Goal: Task Accomplishment & Management: Use online tool/utility

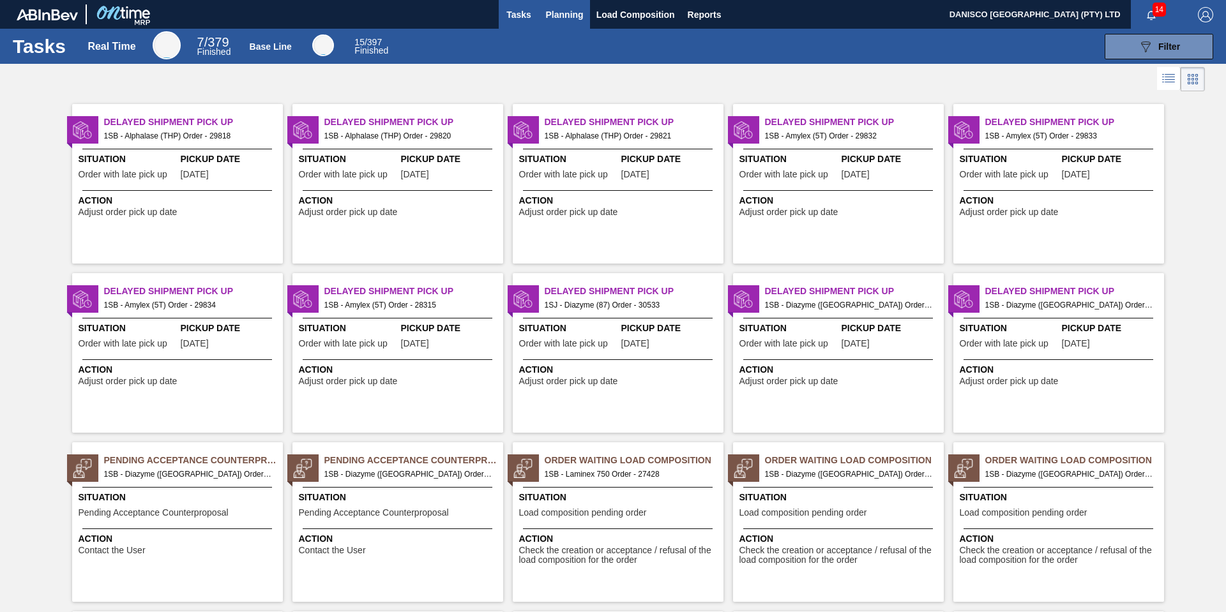
click at [564, 18] on span "Planning" at bounding box center [565, 14] width 38 height 15
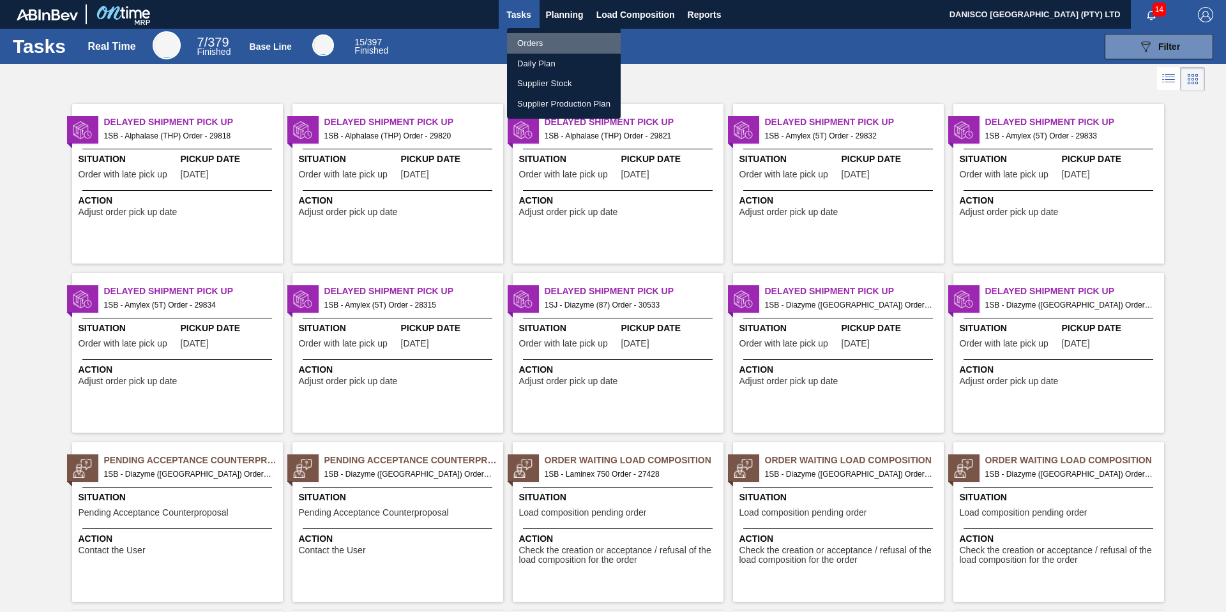
click at [545, 41] on li "Orders" at bounding box center [564, 43] width 114 height 20
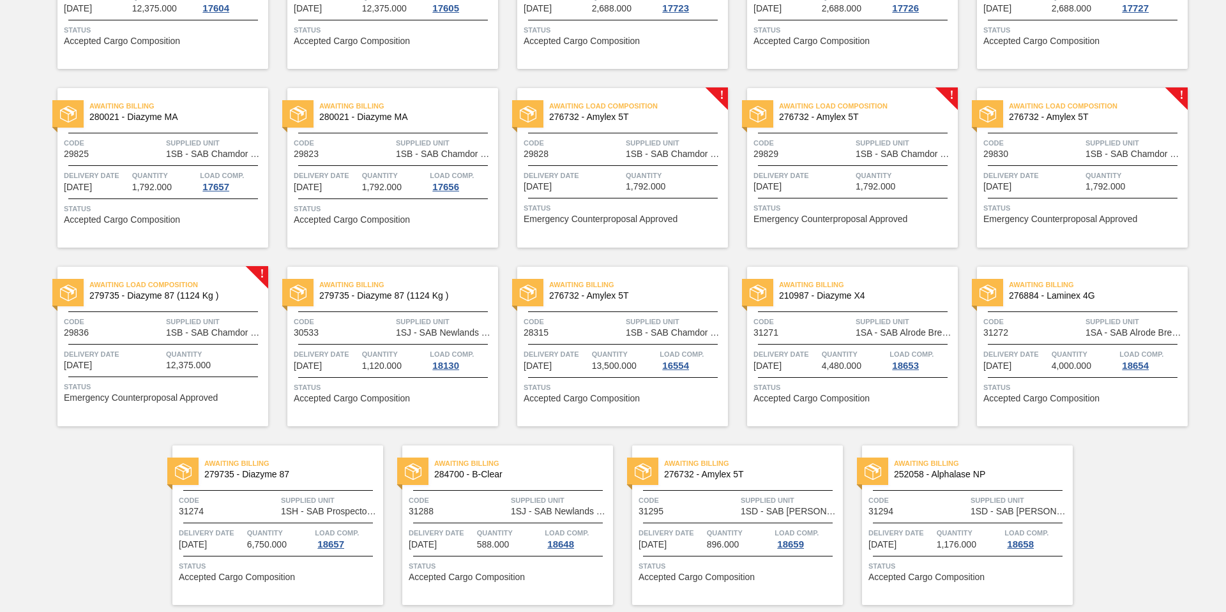
scroll to position [423, 0]
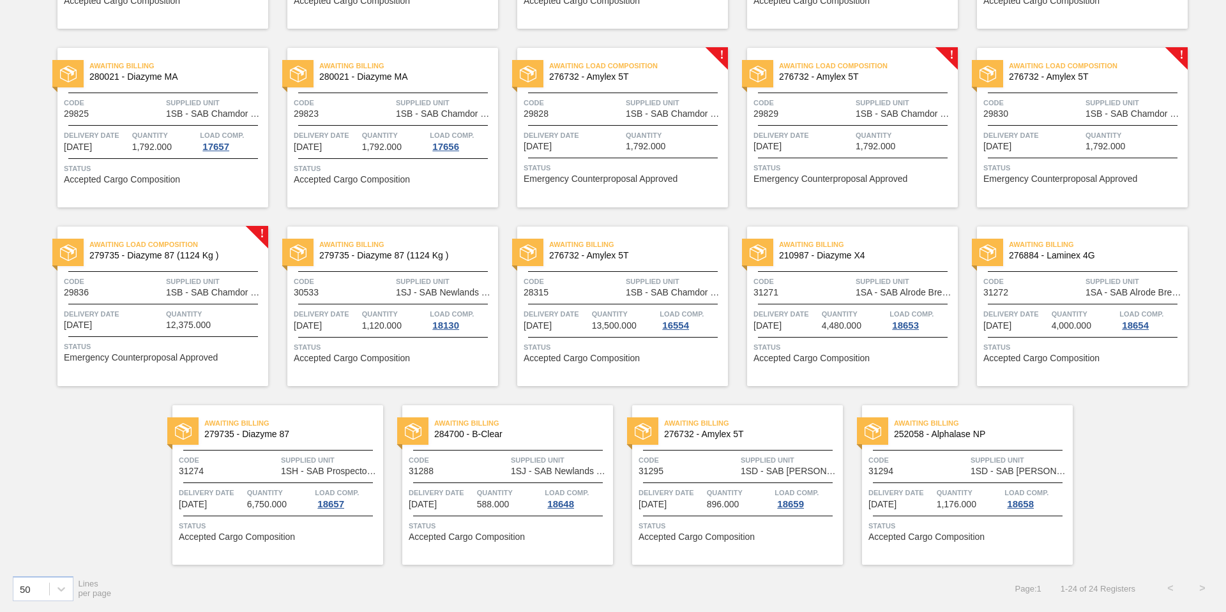
click at [274, 472] on div "Code 31274" at bounding box center [228, 465] width 99 height 22
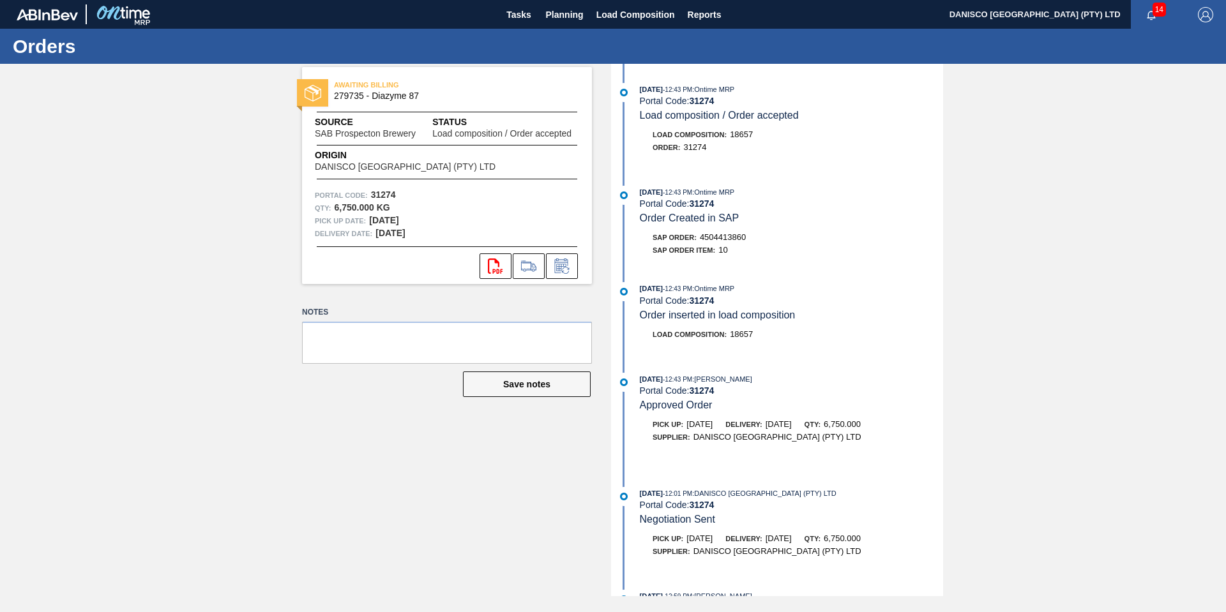
click at [1032, 114] on div "AWAITING BILLING 279735 - Diazyme 87 Source SAB Prospecton Brewery Status Load …" at bounding box center [613, 330] width 1226 height 532
click at [529, 267] on icon at bounding box center [528, 266] width 20 height 15
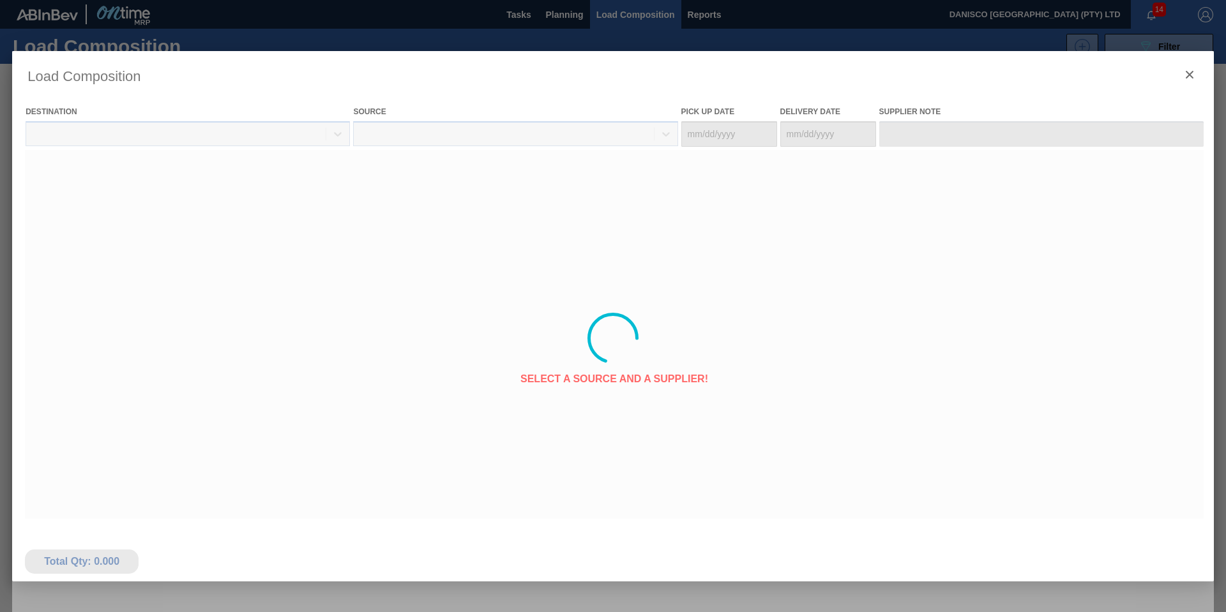
type Date "[DATE]"
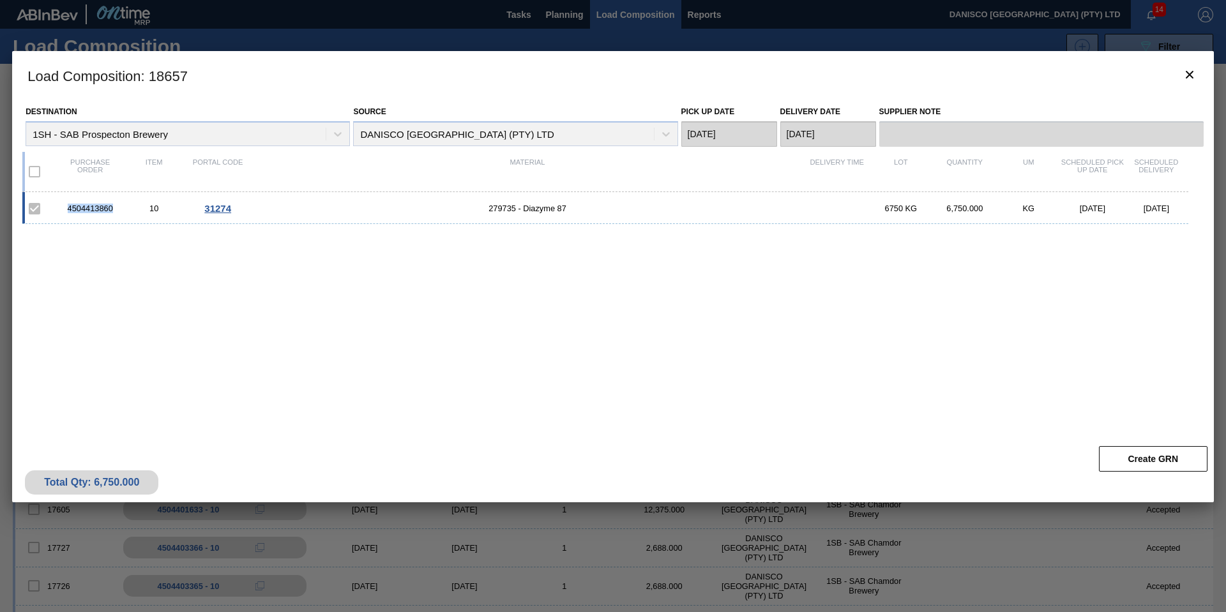
drag, startPoint x: 117, startPoint y: 205, endPoint x: 74, endPoint y: 206, distance: 42.8
click at [61, 206] on div "4504413860" at bounding box center [90, 209] width 64 height 10
copy div "4504413860"
click at [1195, 72] on icon "botão de ícone" at bounding box center [1189, 74] width 15 height 15
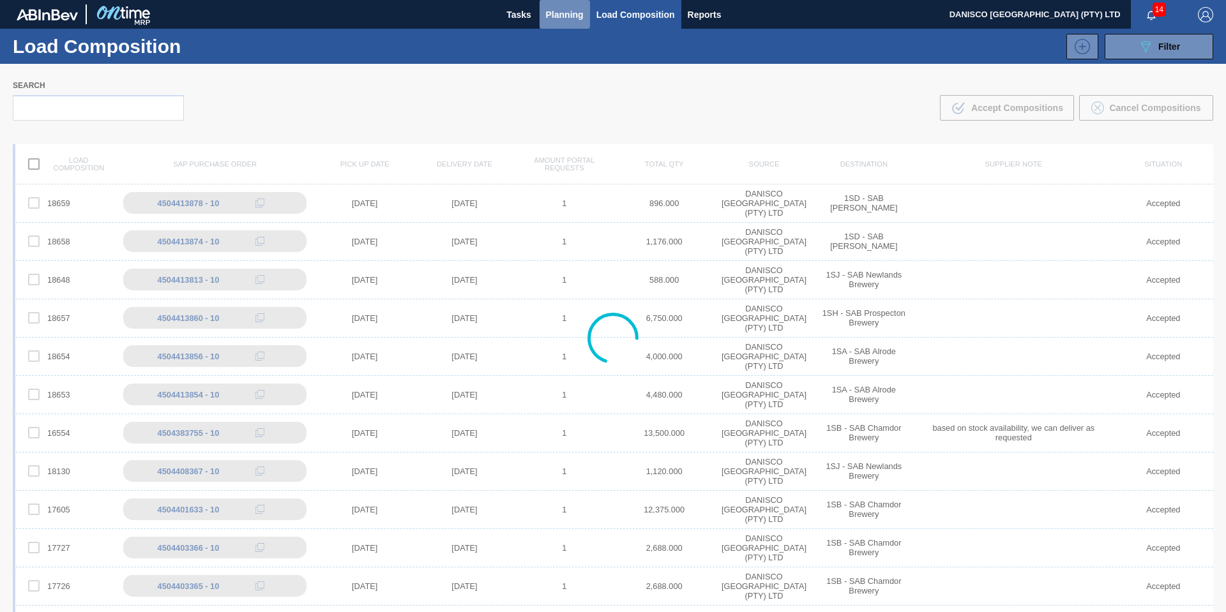
click at [561, 11] on span "Planning" at bounding box center [565, 14] width 38 height 15
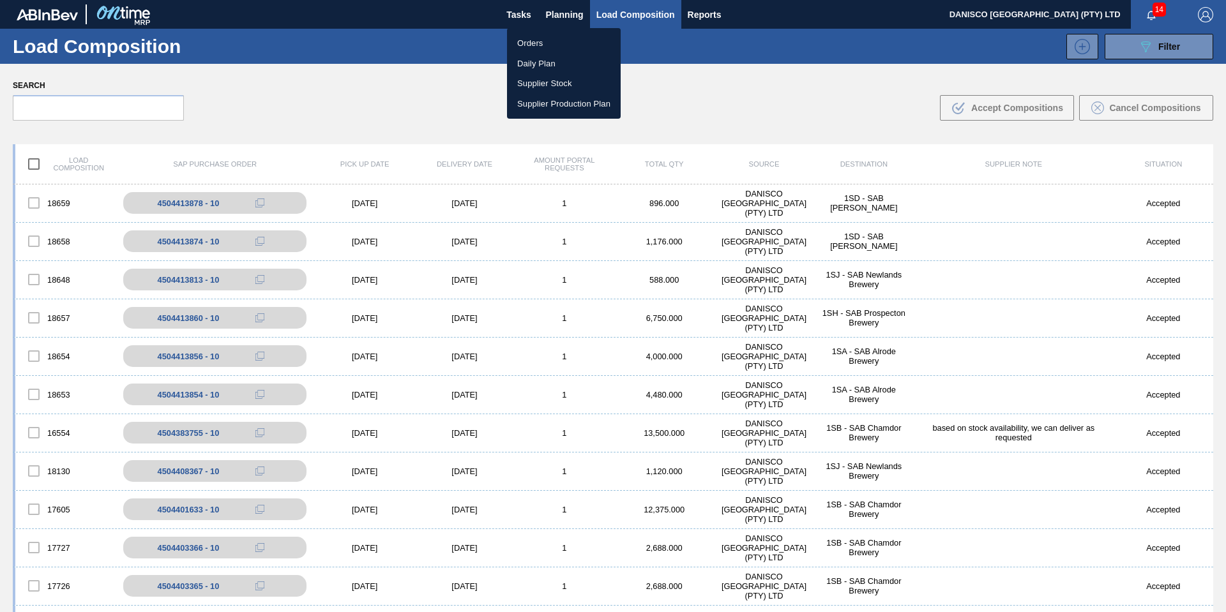
click at [535, 41] on li "Orders" at bounding box center [564, 43] width 114 height 20
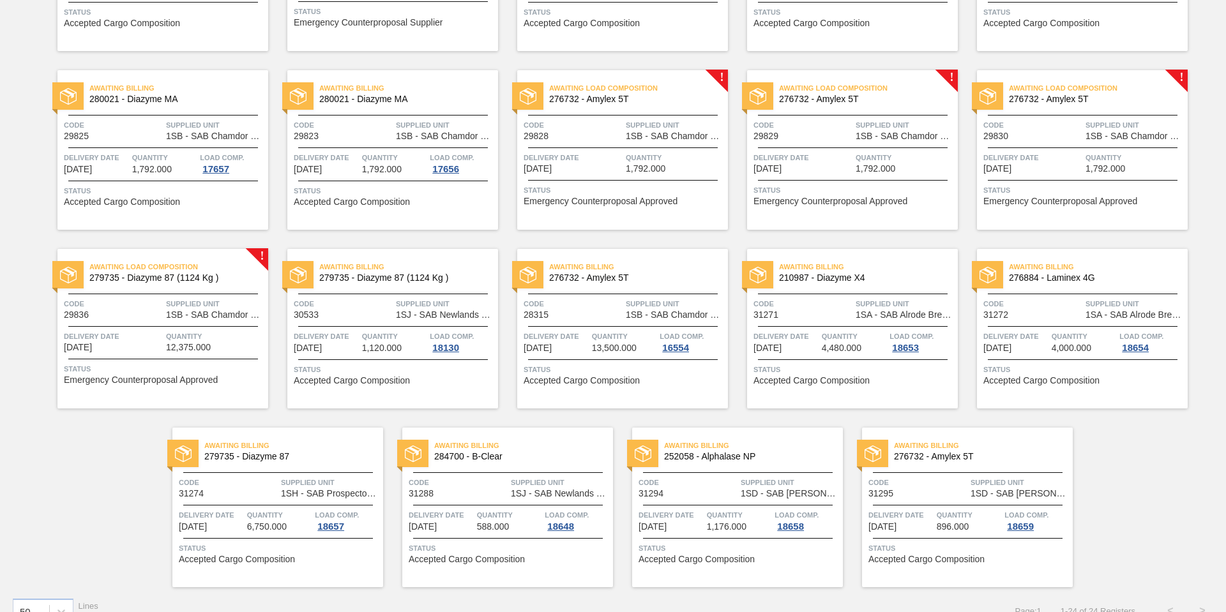
scroll to position [423, 0]
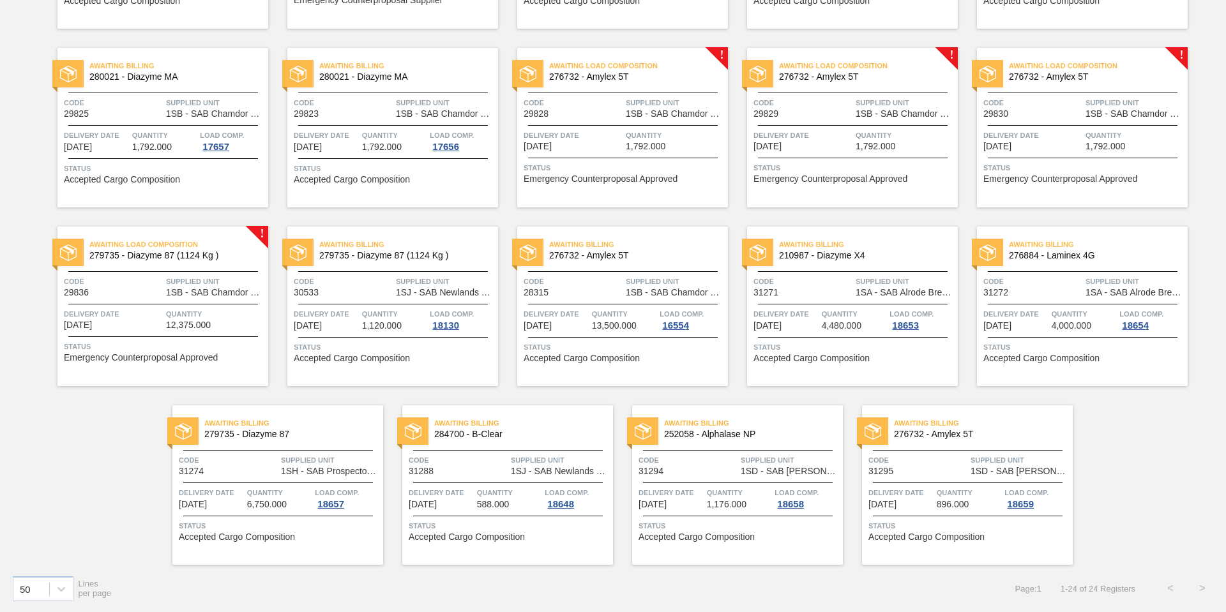
click at [1082, 315] on span "Quantity" at bounding box center [1084, 314] width 65 height 13
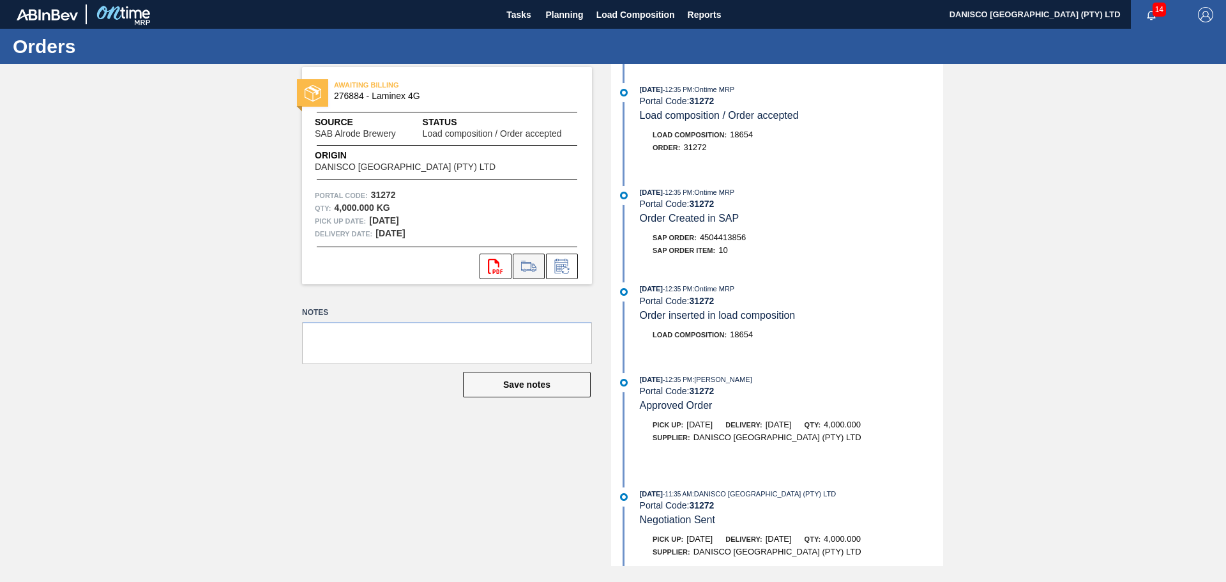
click at [529, 268] on icon at bounding box center [528, 266] width 20 height 15
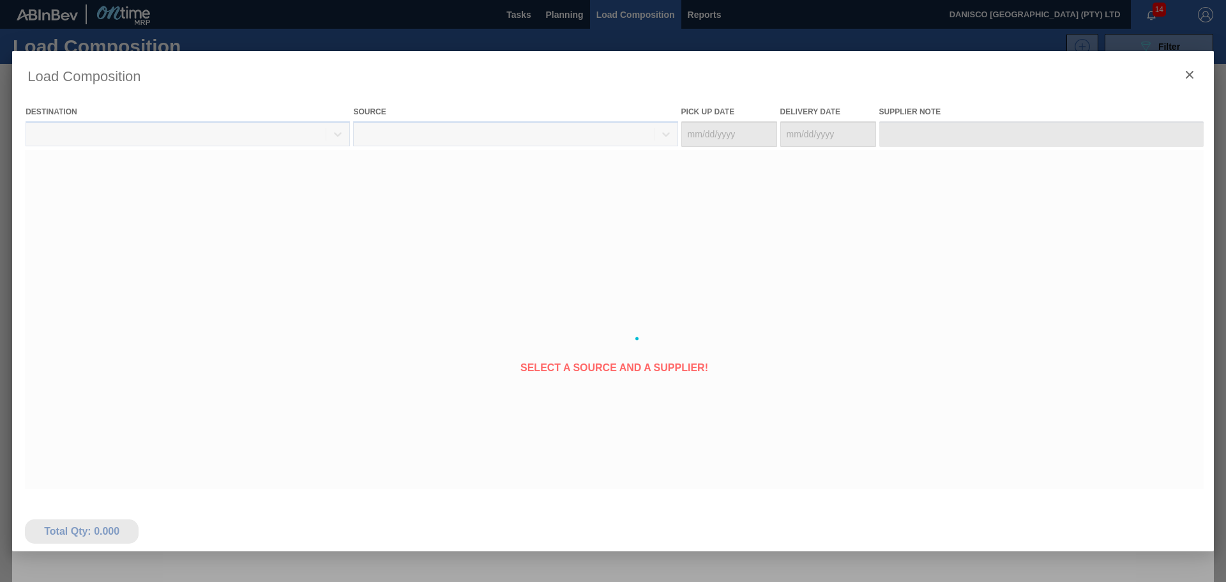
type Date "[DATE]"
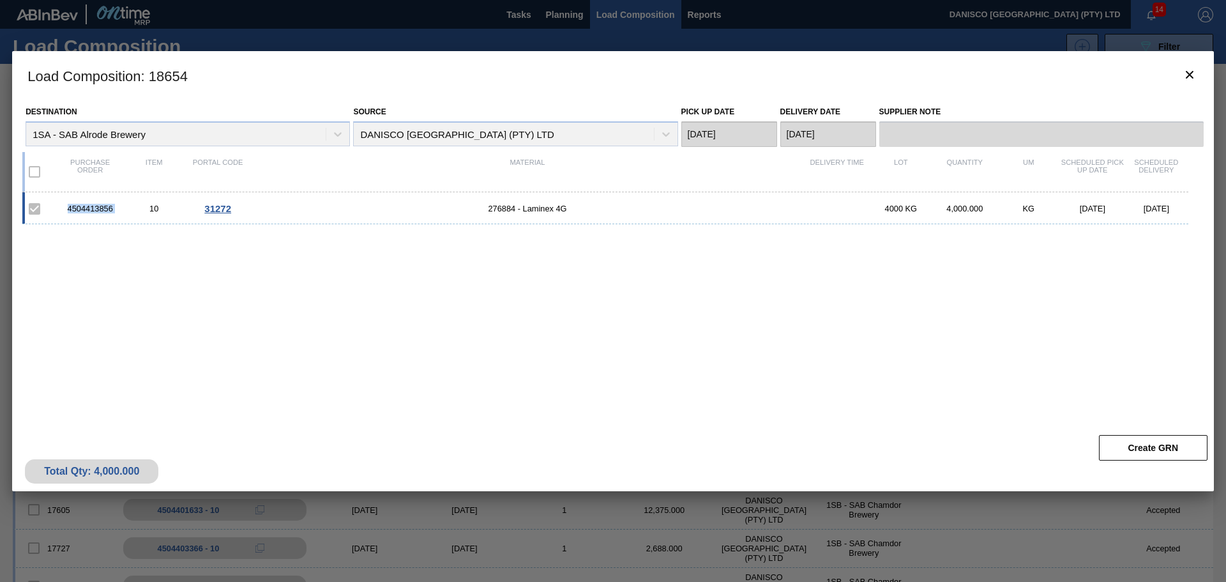
drag, startPoint x: 118, startPoint y: 209, endPoint x: 54, endPoint y: 208, distance: 63.9
click at [54, 208] on div "4504413856 10 31272 276884 - Laminex 4G 4000 KG 4,000.000 KG [DATE] [DATE]" at bounding box center [605, 208] width 1166 height 32
copy div "4504413856"
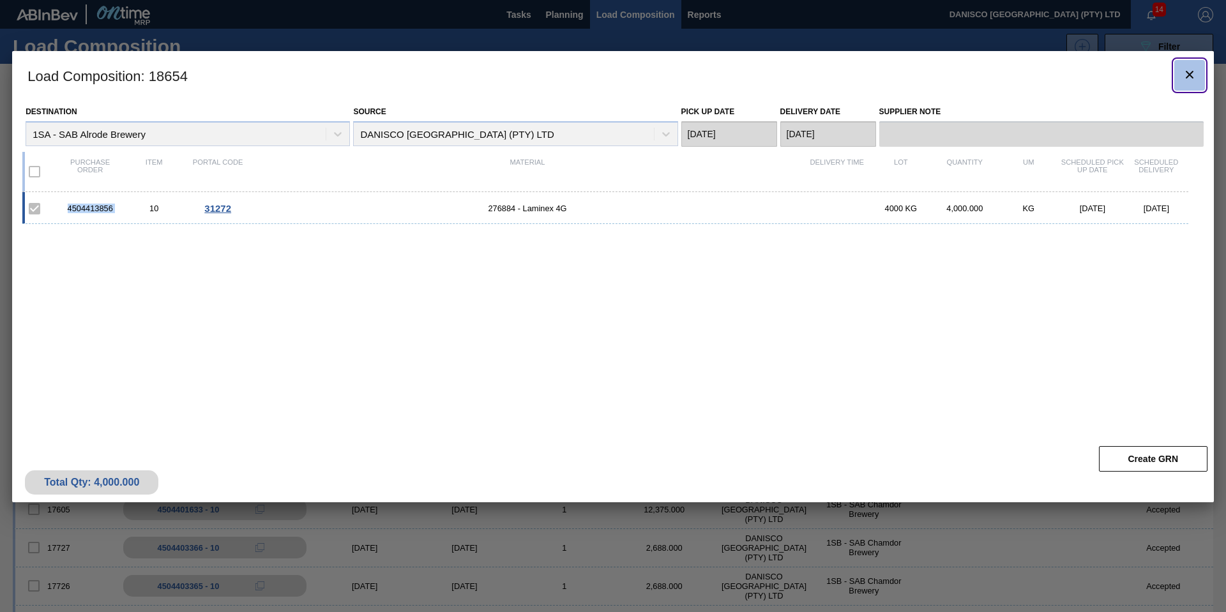
click at [1195, 75] on icon "botão de ícone" at bounding box center [1189, 74] width 15 height 15
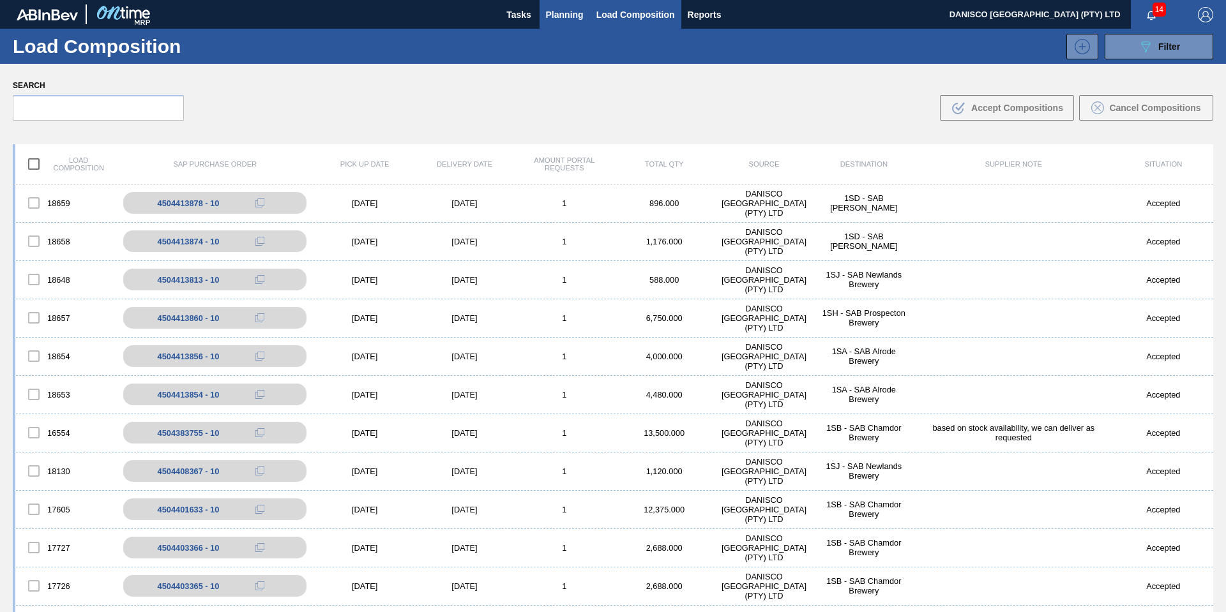
click at [563, 11] on span "Planning" at bounding box center [565, 14] width 38 height 15
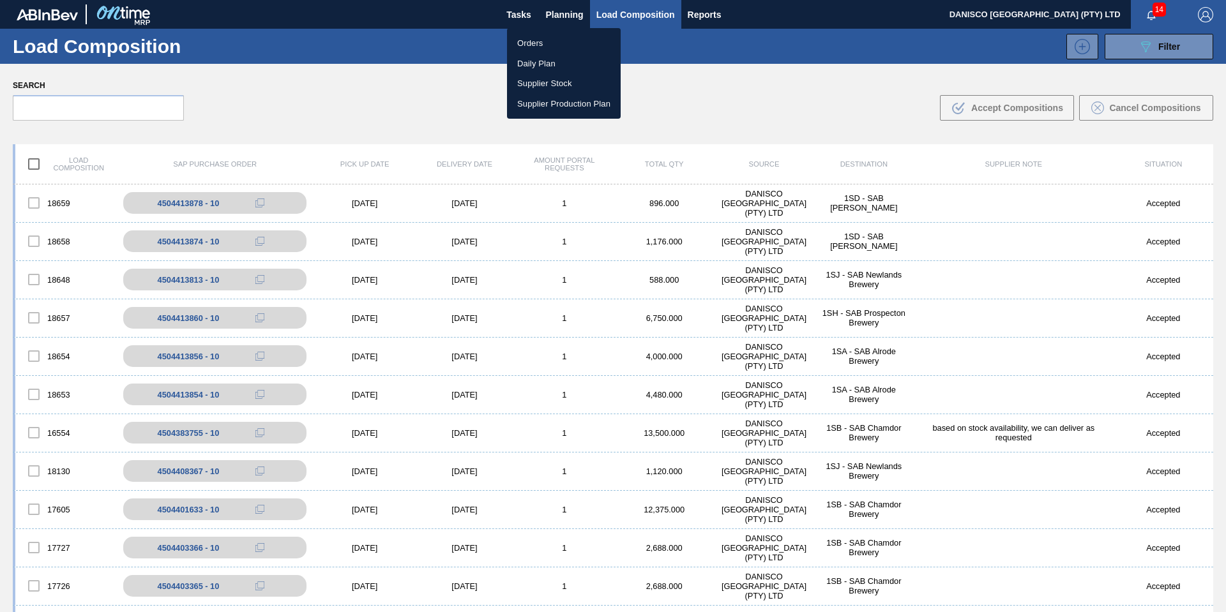
click at [538, 41] on li "Orders" at bounding box center [564, 43] width 114 height 20
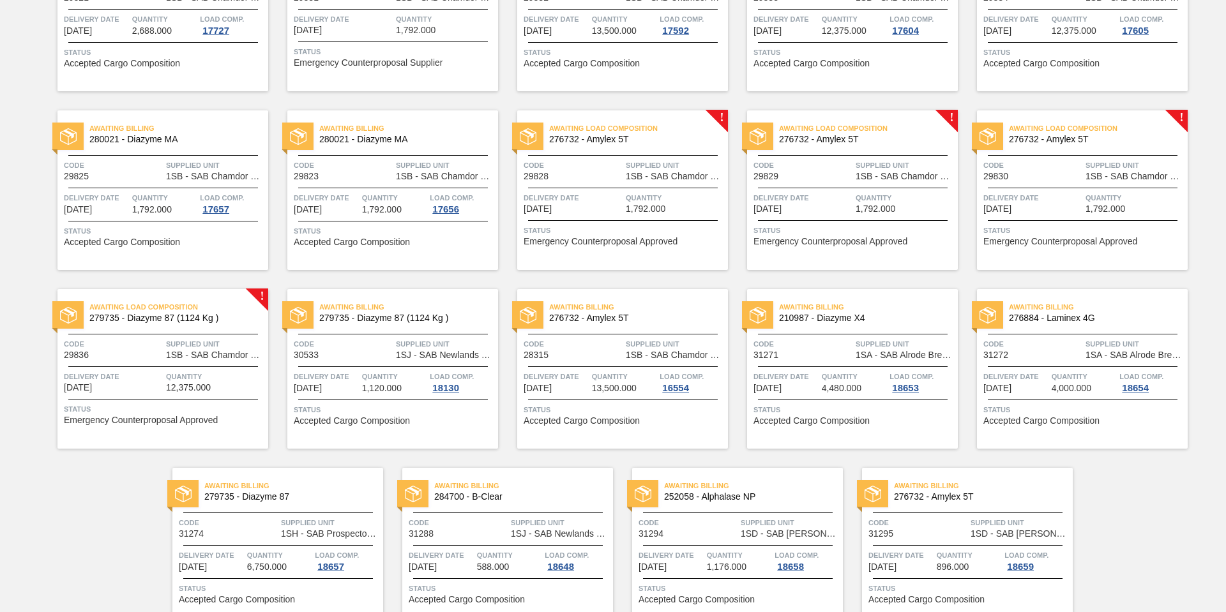
scroll to position [383, 0]
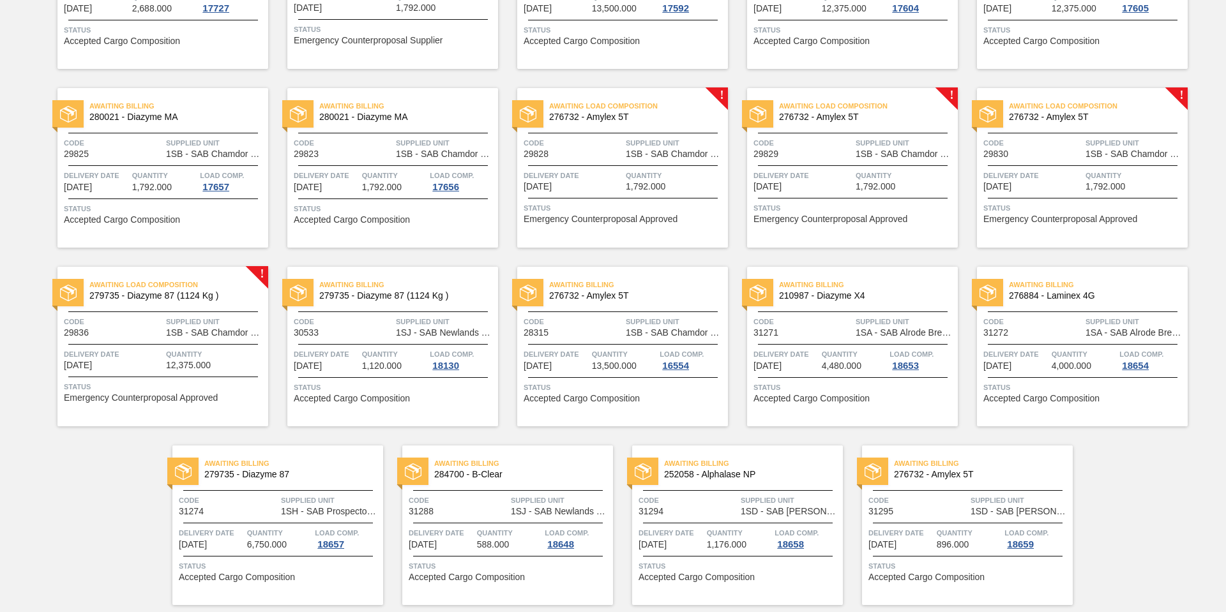
click at [821, 331] on div "Code 31271" at bounding box center [802, 326] width 99 height 22
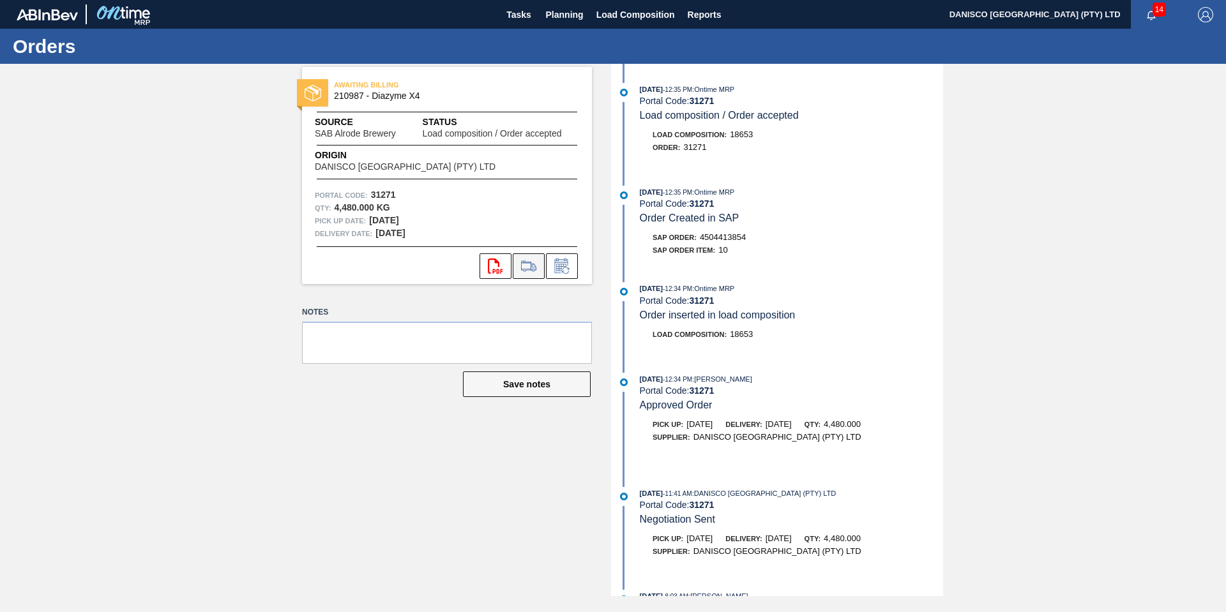
click at [532, 266] on icon at bounding box center [528, 266] width 15 height 9
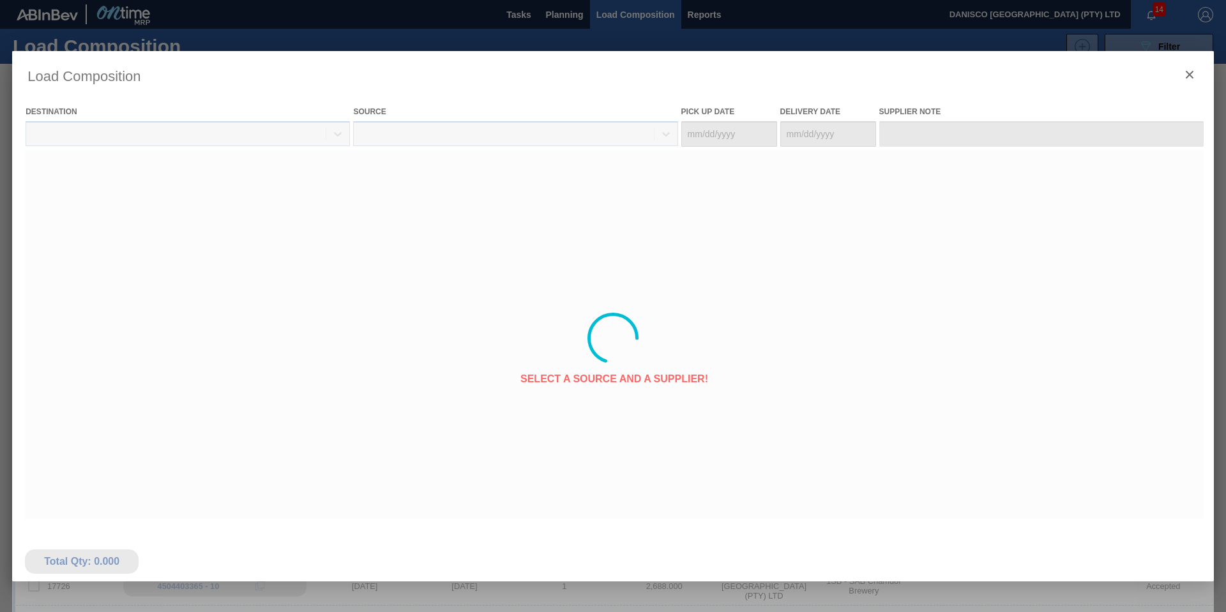
type Date "[DATE]"
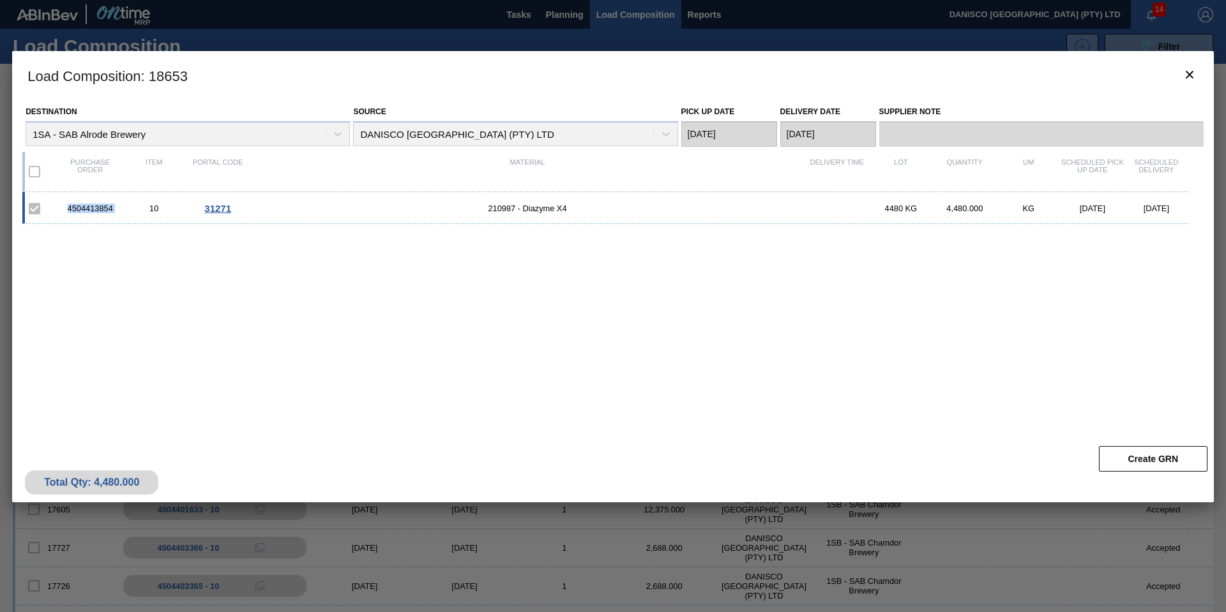
drag, startPoint x: 128, startPoint y: 211, endPoint x: 78, endPoint y: 211, distance: 49.8
click at [56, 210] on div "4504413854 10 31271 210987 - Diazyme X4 4480 KG 4,480.000 KG [DATE] [DATE]" at bounding box center [605, 208] width 1166 height 32
copy div "4504413854"
